Goal: Check status: Check status

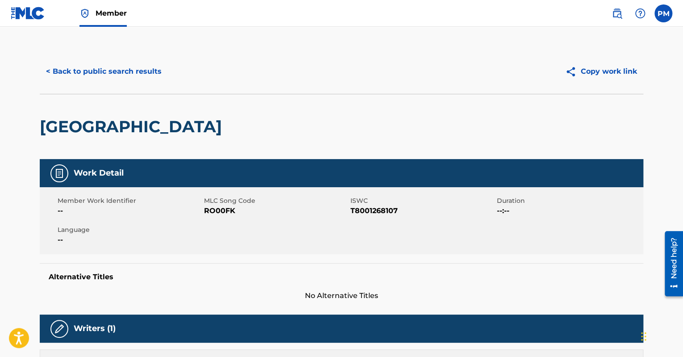
click at [70, 69] on button "< Back to public search results" at bounding box center [104, 71] width 128 height 22
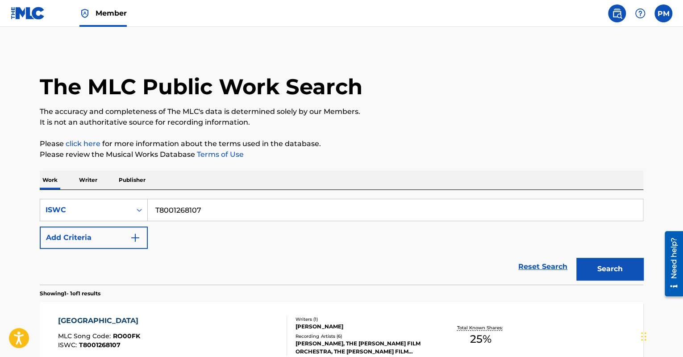
click at [30, 11] on img at bounding box center [28, 13] width 34 height 13
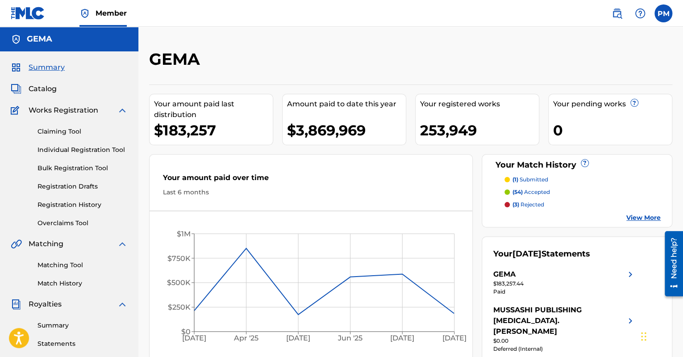
click at [72, 203] on link "Registration History" at bounding box center [83, 204] width 90 height 9
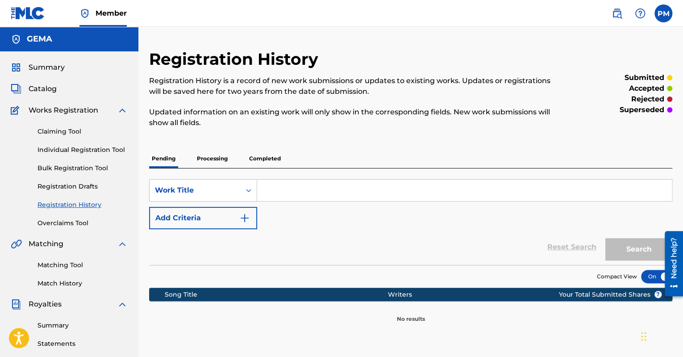
click at [218, 162] on p "Processing" at bounding box center [212, 158] width 36 height 19
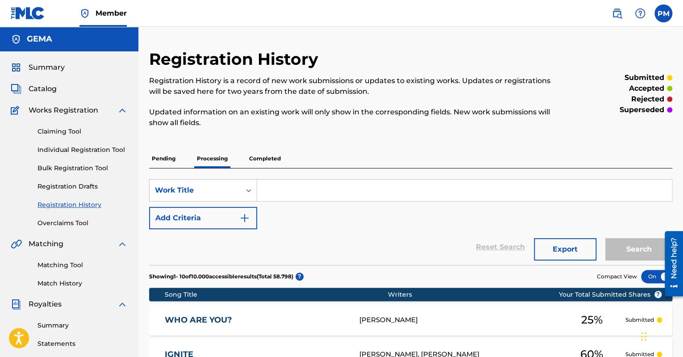
drag, startPoint x: 453, startPoint y: 264, endPoint x: 434, endPoint y: 80, distance: 185.5
